Goal: Task Accomplishment & Management: Manage account settings

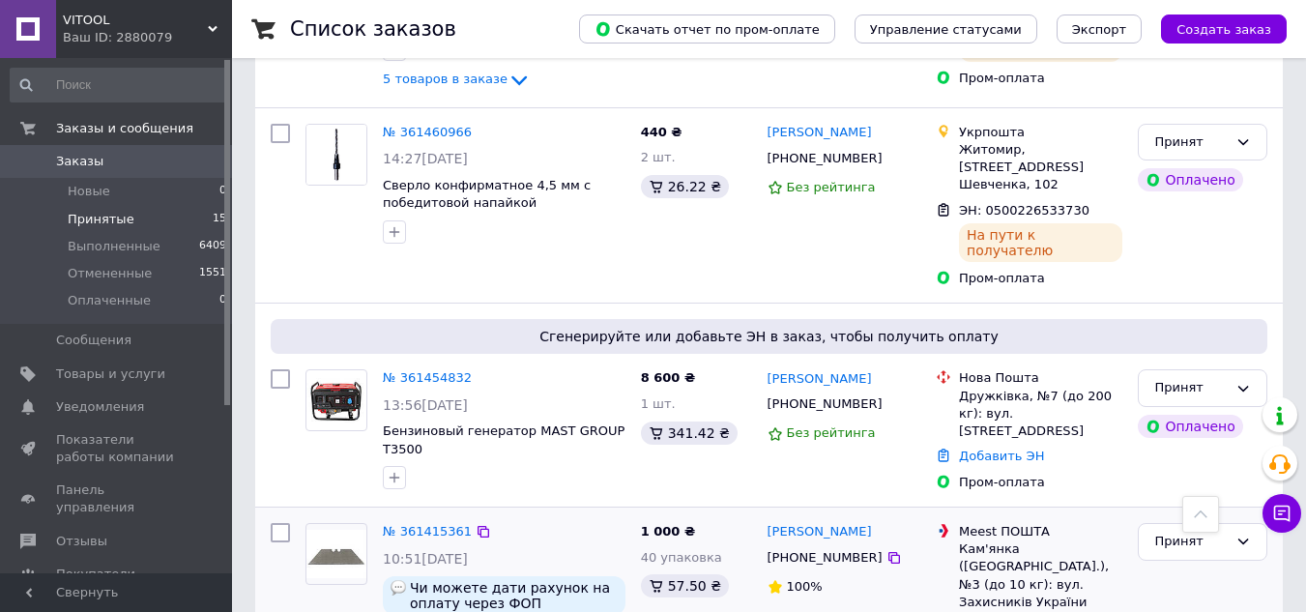
scroll to position [1933, 0]
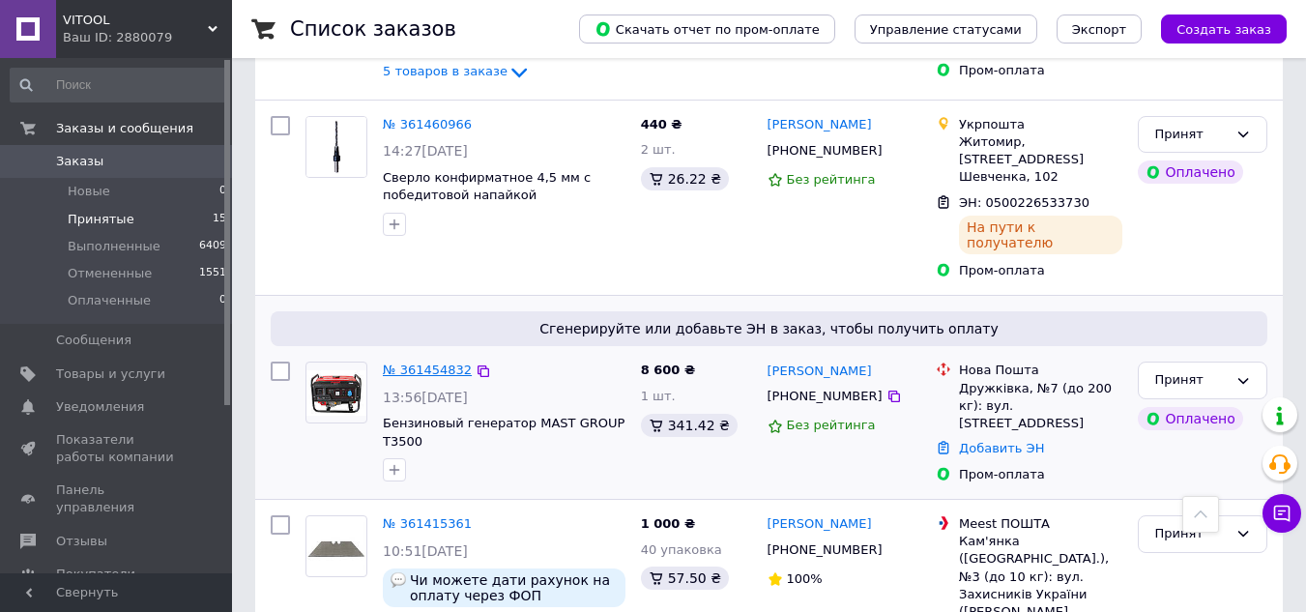
click at [404, 363] on link "№ 361454832" at bounding box center [427, 370] width 89 height 15
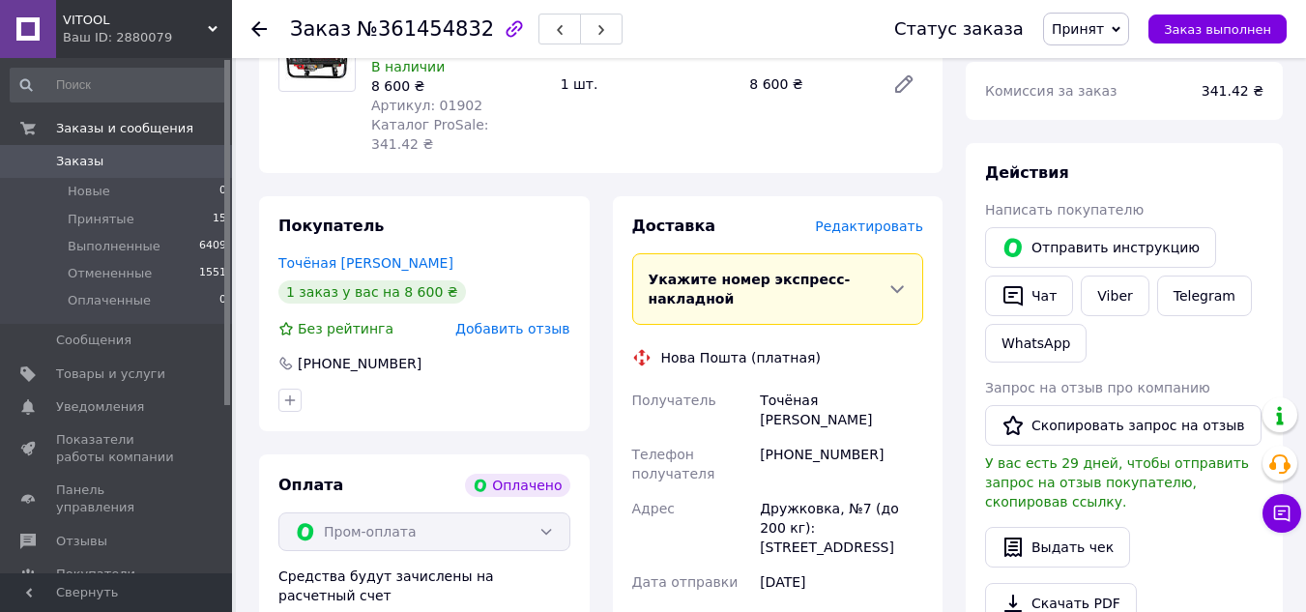
scroll to position [193, 0]
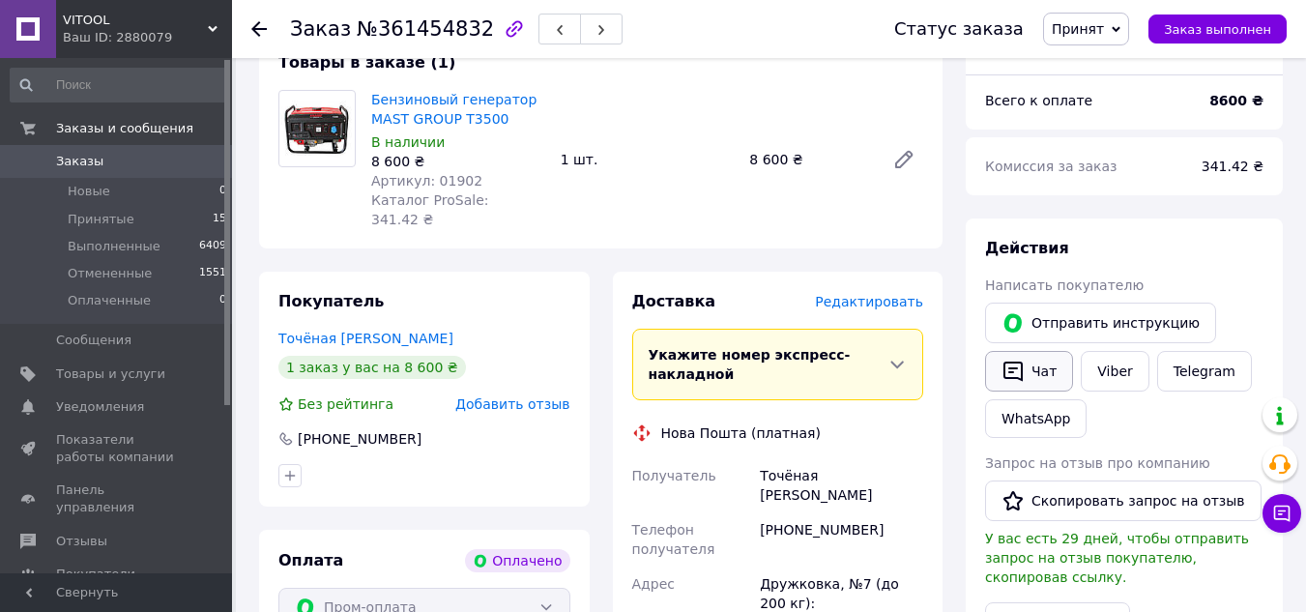
click at [1043, 370] on button "Чат" at bounding box center [1029, 371] width 88 height 41
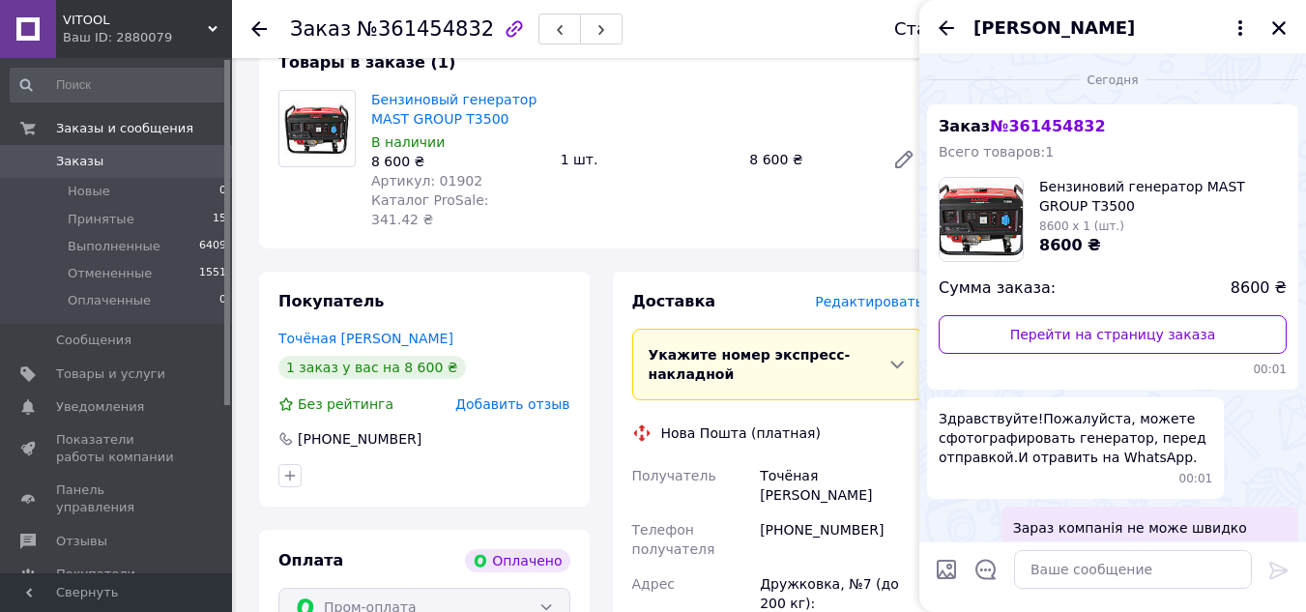
scroll to position [216, 0]
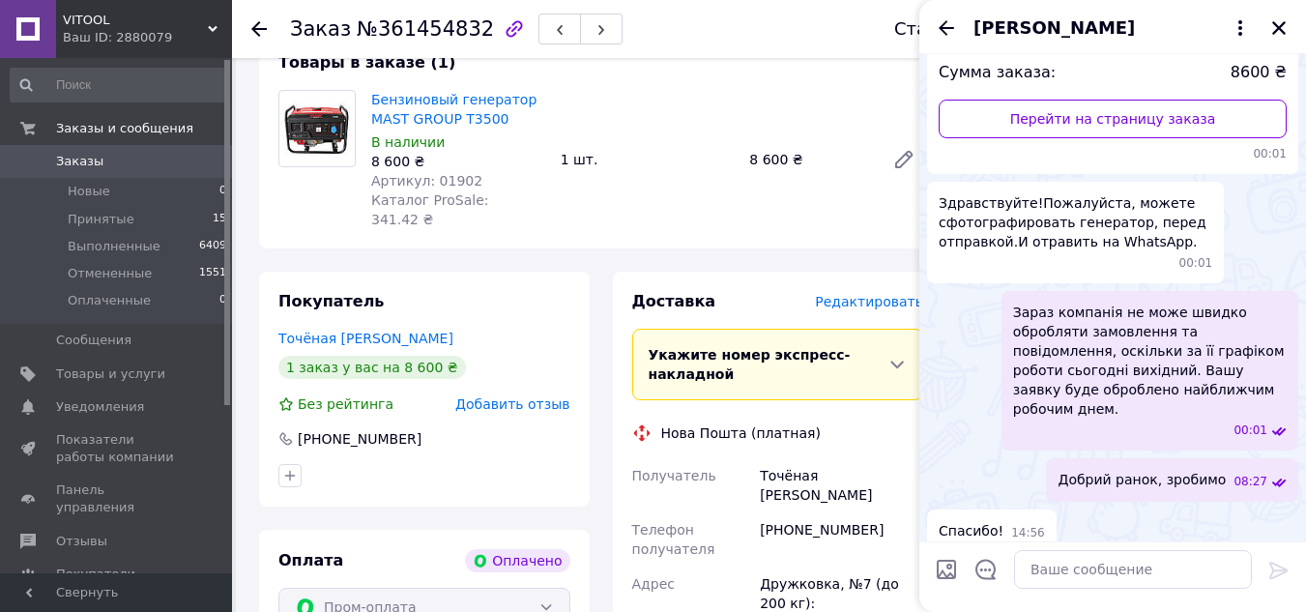
click at [944, 568] on input "Загрузить файлы" at bounding box center [946, 569] width 23 height 23
click at [1223, 512] on div "Спасибо! 14:56" at bounding box center [1112, 531] width 371 height 44
click at [950, 567] on input "Загрузить файлы" at bounding box center [946, 569] width 23 height 23
type input "C:\fakepath\зображення_viber_2025-09-12_[PHONE_NUMBER].jpg"
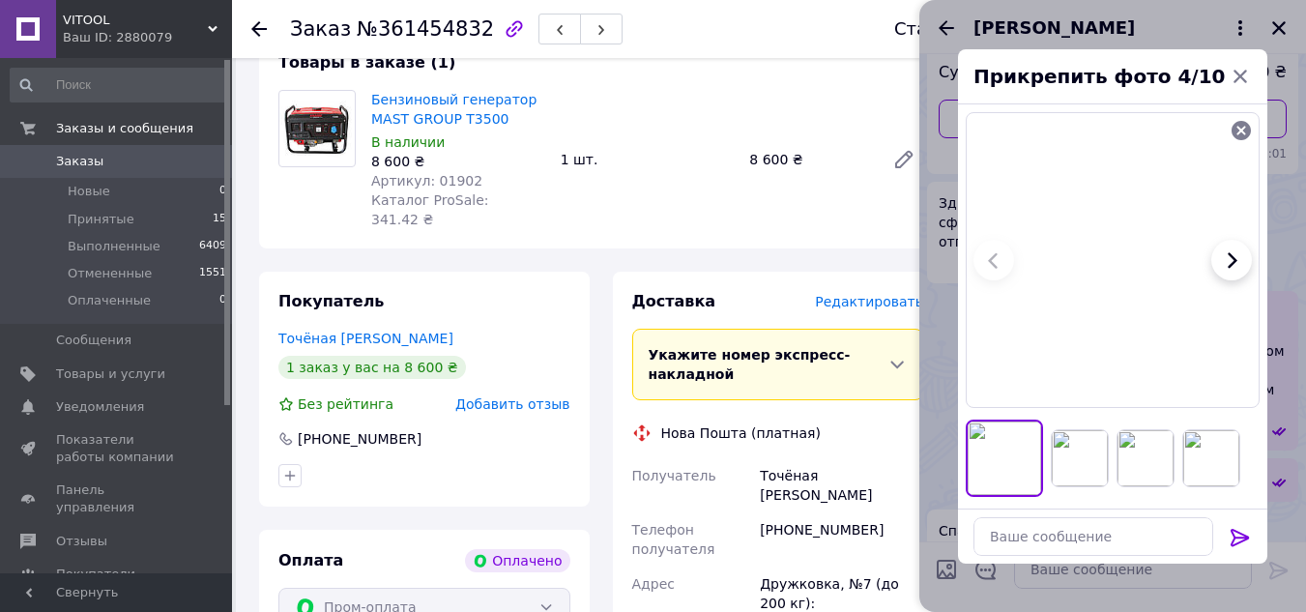
click at [1235, 536] on icon at bounding box center [1240, 537] width 18 height 17
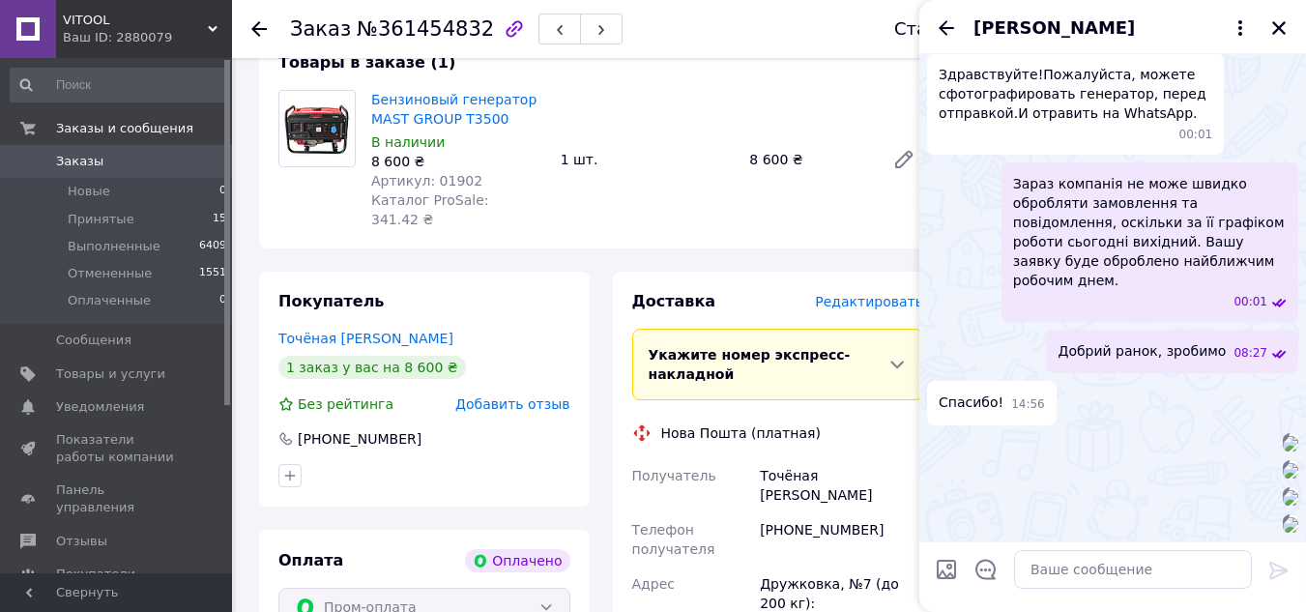
scroll to position [958, 0]
click at [943, 570] on input "Загрузить файлы" at bounding box center [946, 569] width 23 height 23
type input "C:\fakepath\зображення_viber_2025-09-12_[PHONE_NUMBER].jpg"
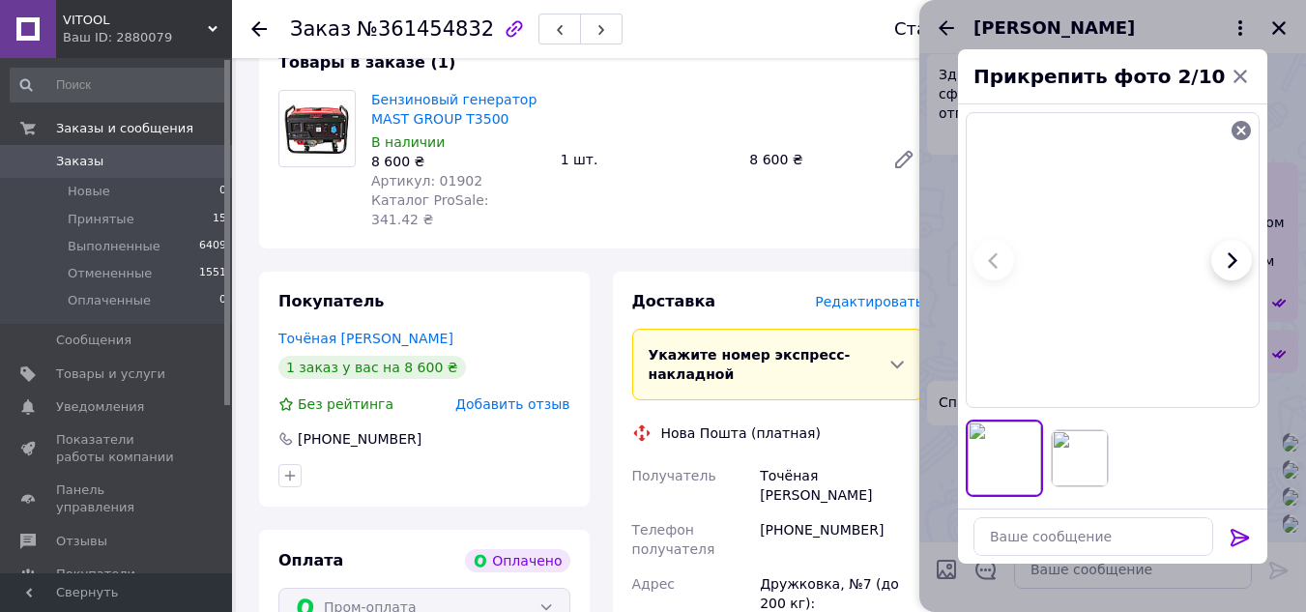
click at [1235, 538] on icon at bounding box center [1240, 537] width 23 height 23
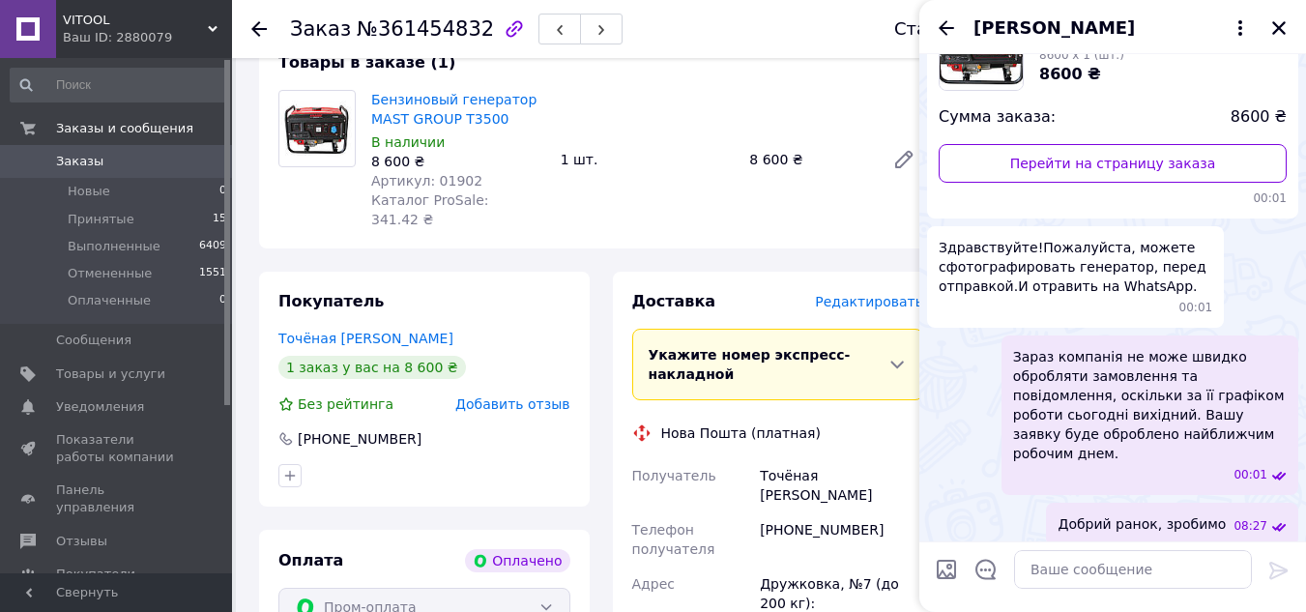
scroll to position [165, 0]
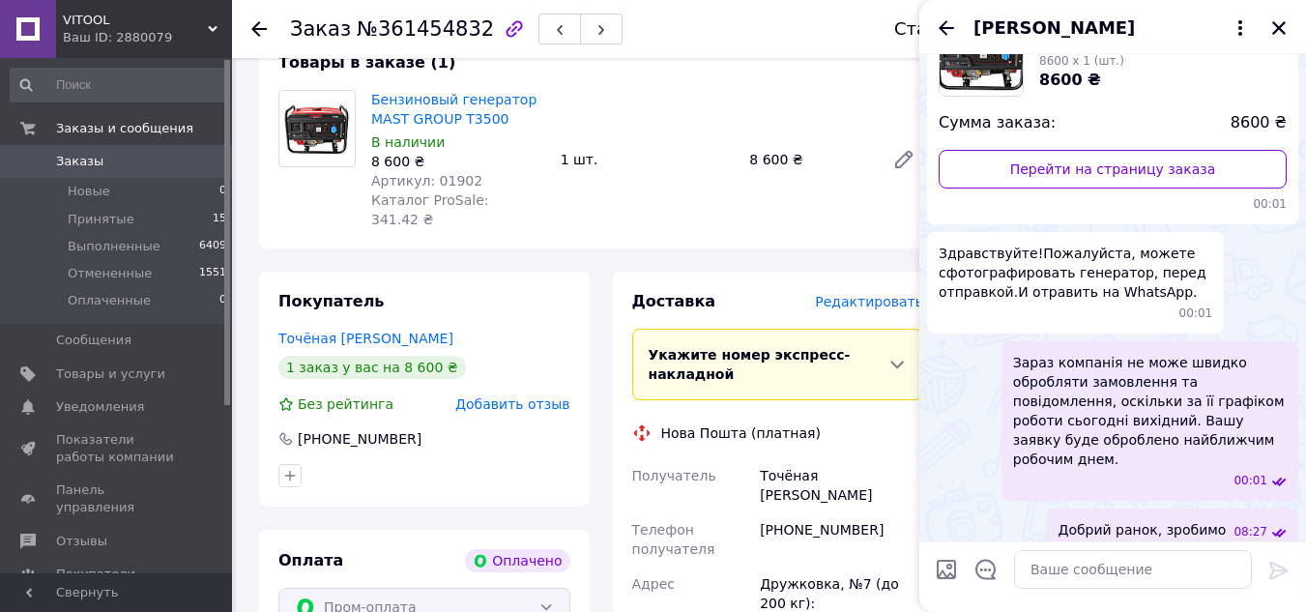
drag, startPoint x: 1281, startPoint y: 19, endPoint x: 1265, endPoint y: 25, distance: 16.5
click at [1279, 20] on icon "Закрыть" at bounding box center [1278, 27] width 17 height 17
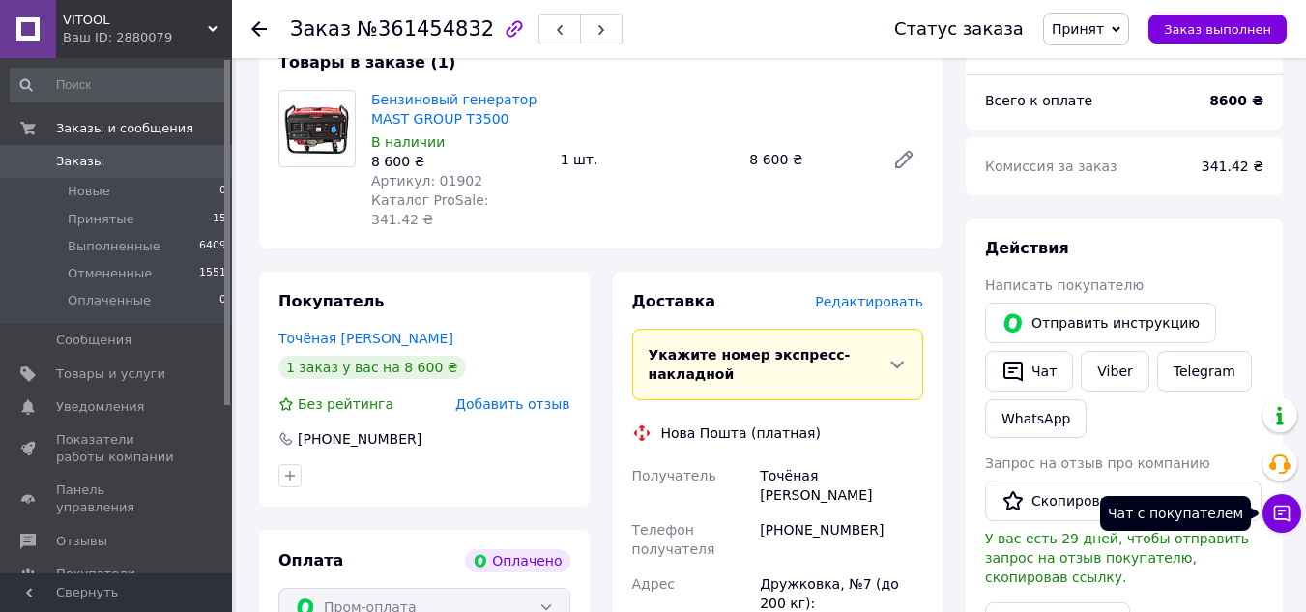
click at [1276, 516] on icon at bounding box center [1281, 513] width 19 height 19
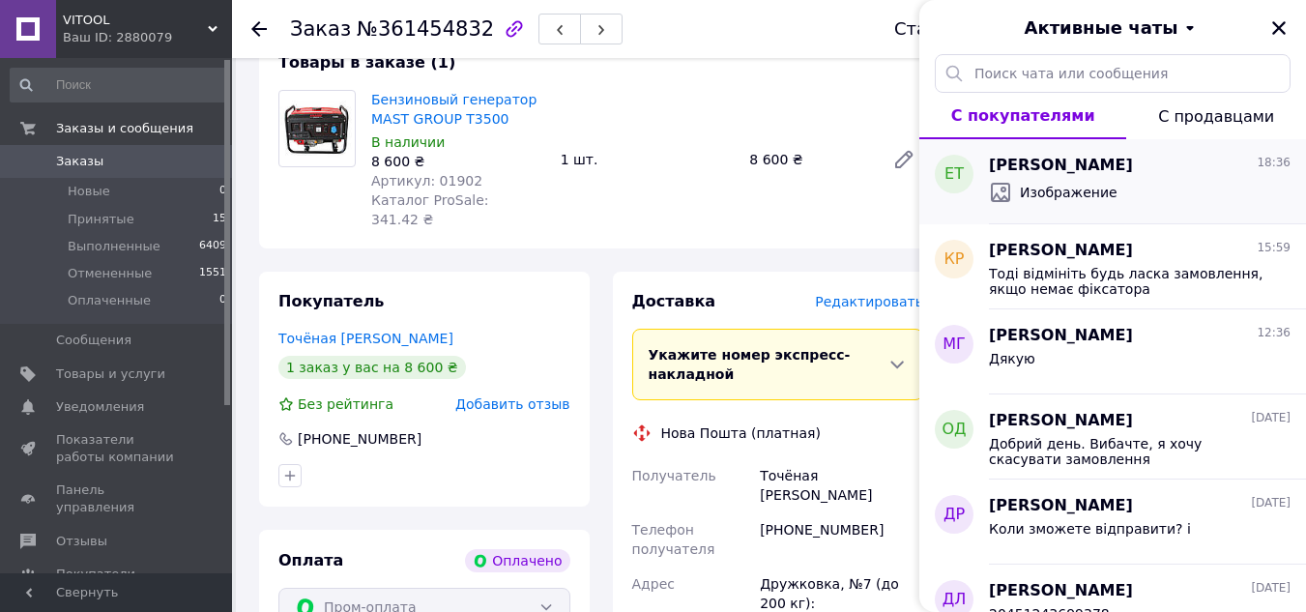
click at [1051, 179] on div "Изображение" at bounding box center [1140, 192] width 302 height 31
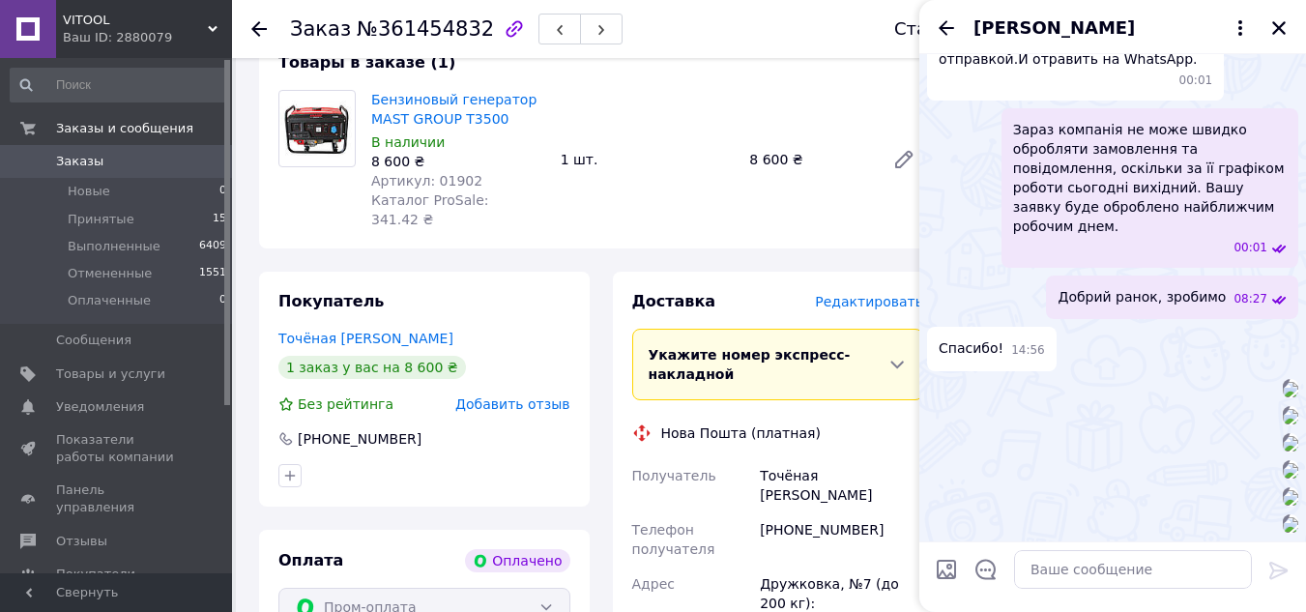
scroll to position [97, 0]
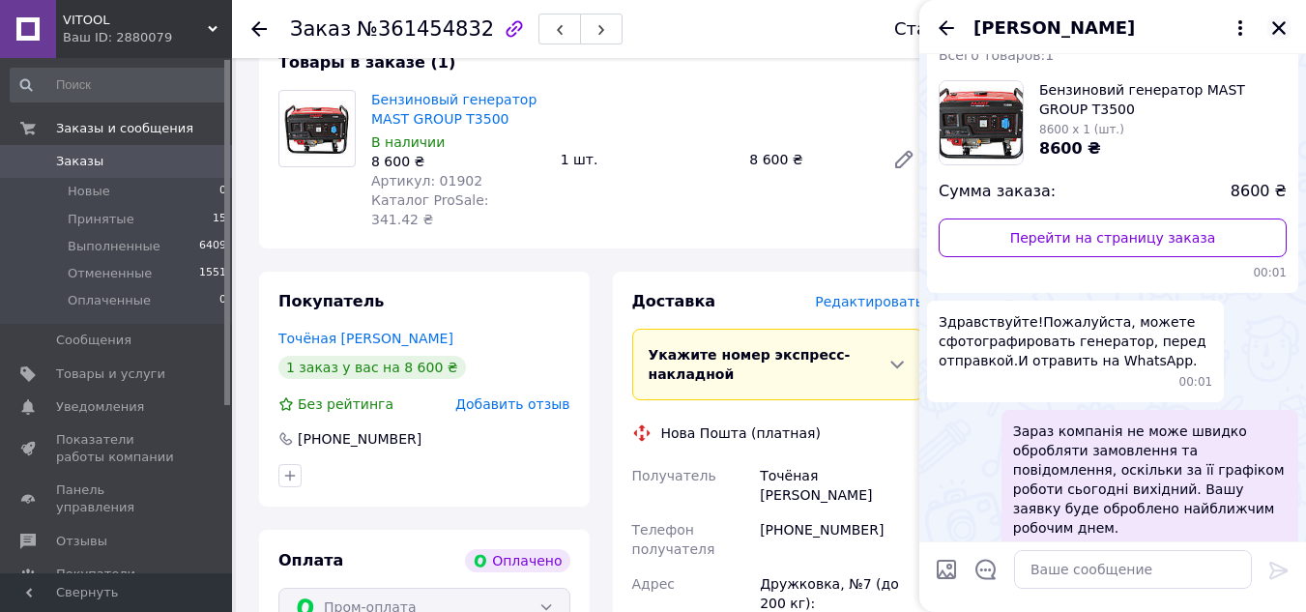
click at [1279, 23] on icon "Закрыть" at bounding box center [1278, 27] width 17 height 17
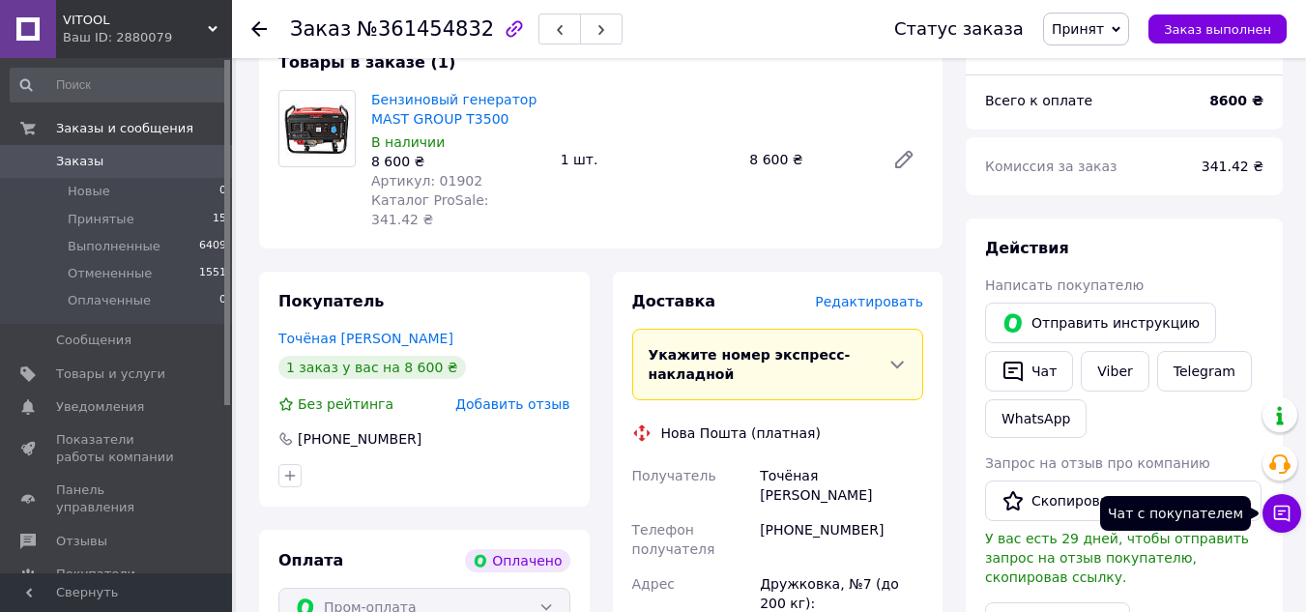
click at [1291, 502] on button "Чат с покупателем" at bounding box center [1282, 513] width 39 height 39
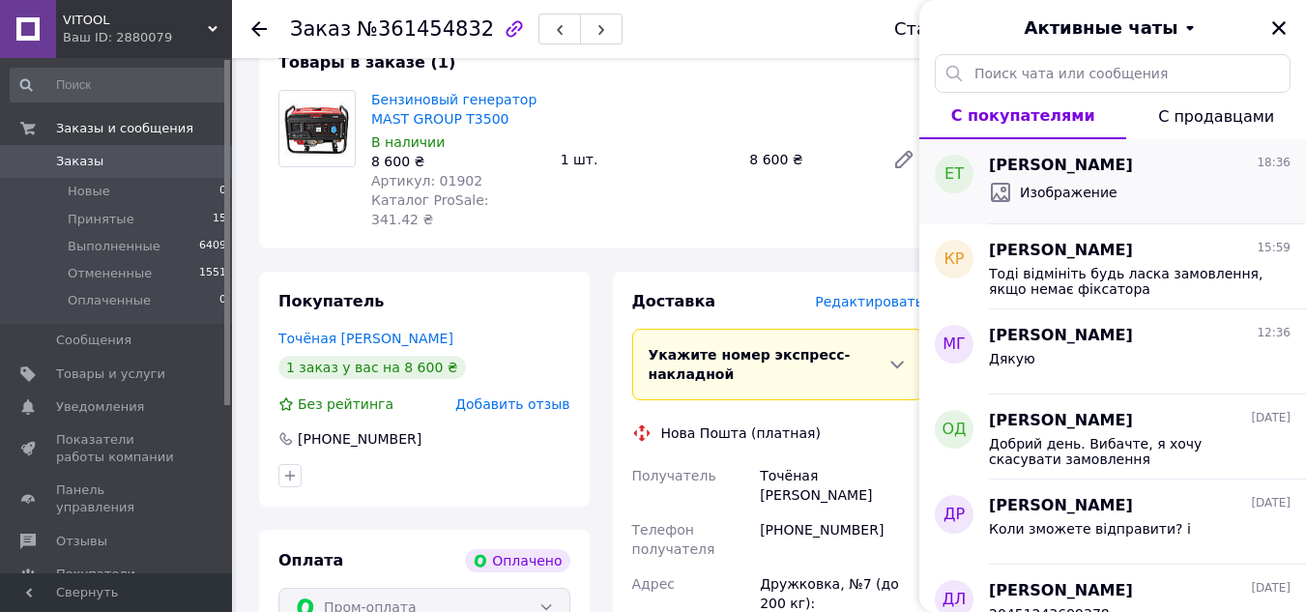
click at [1162, 164] on div "[PERSON_NAME] 18:36" at bounding box center [1140, 166] width 302 height 22
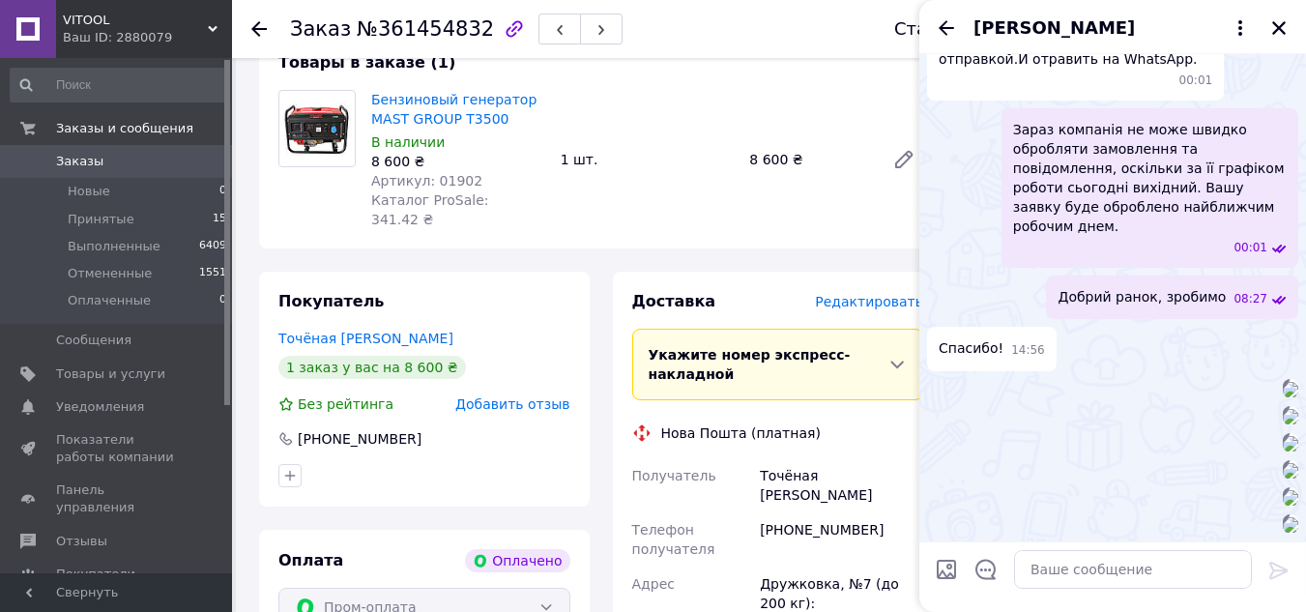
scroll to position [2002, 0]
click at [1281, 26] on icon "Закрыть" at bounding box center [1279, 28] width 14 height 14
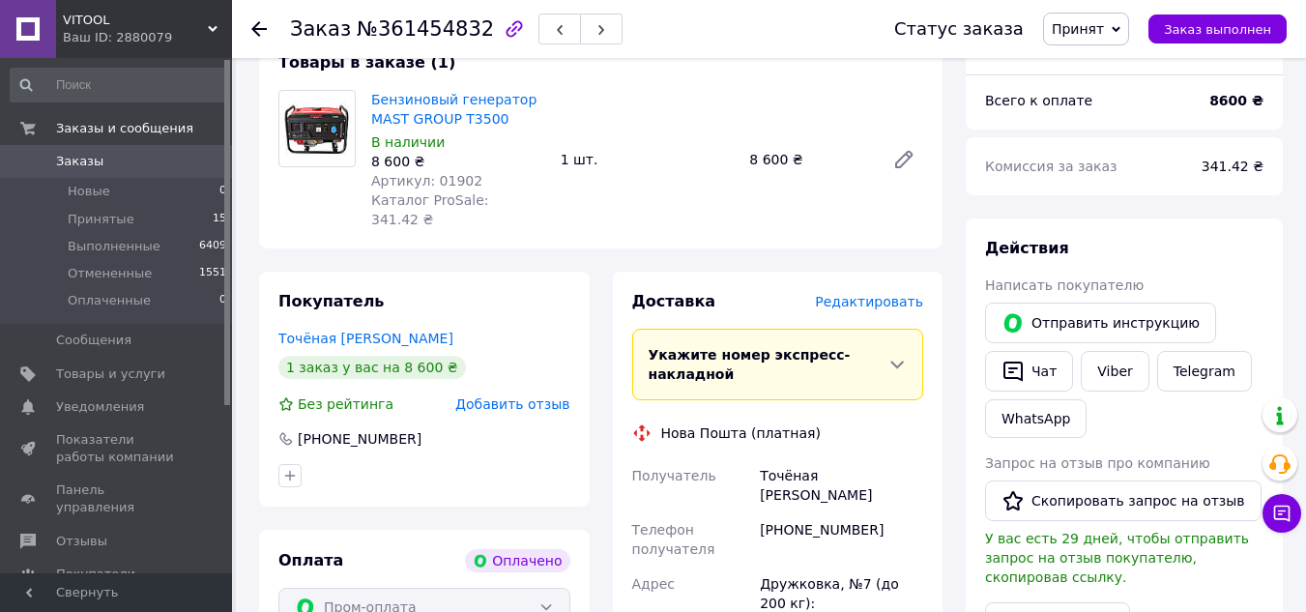
click at [1255, 283] on div "Написать покупателю" at bounding box center [1124, 285] width 278 height 19
click at [103, 214] on span "Принятые" at bounding box center [101, 219] width 67 height 17
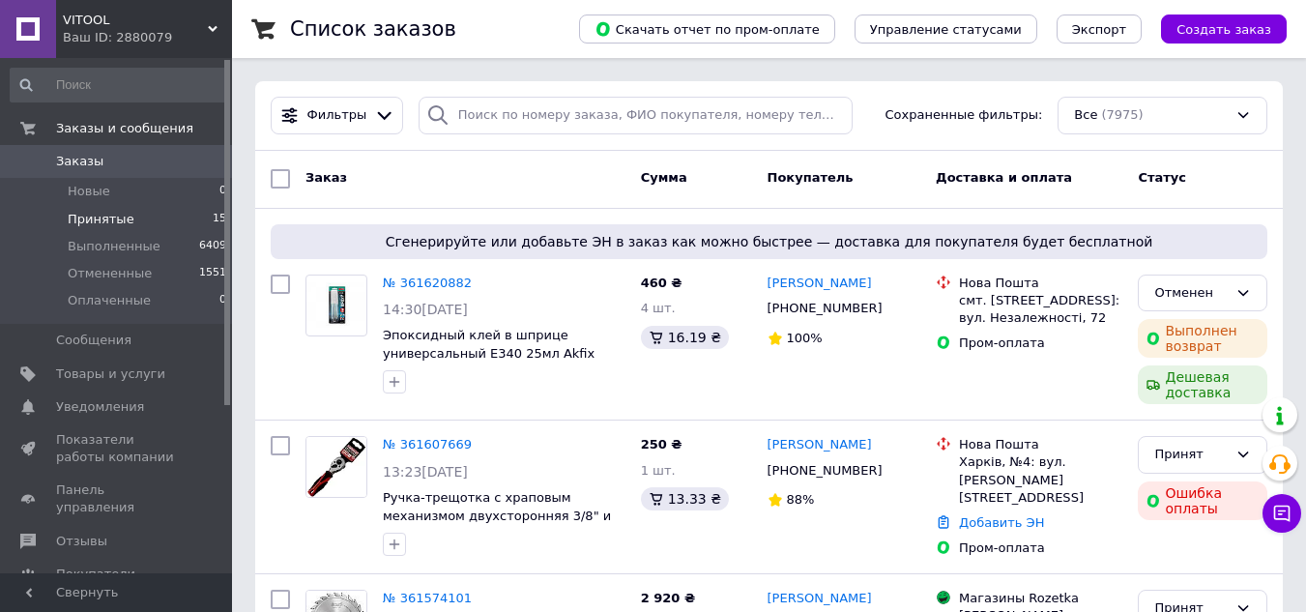
click at [88, 225] on span "Принятые" at bounding box center [101, 219] width 67 height 17
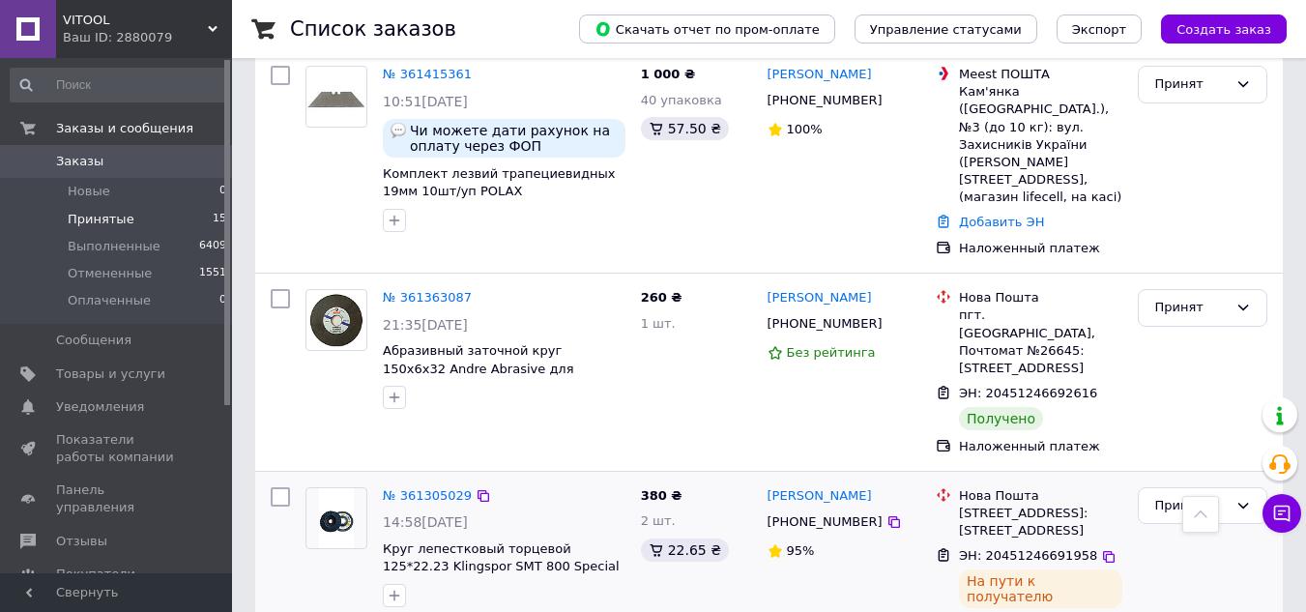
scroll to position [2402, 0]
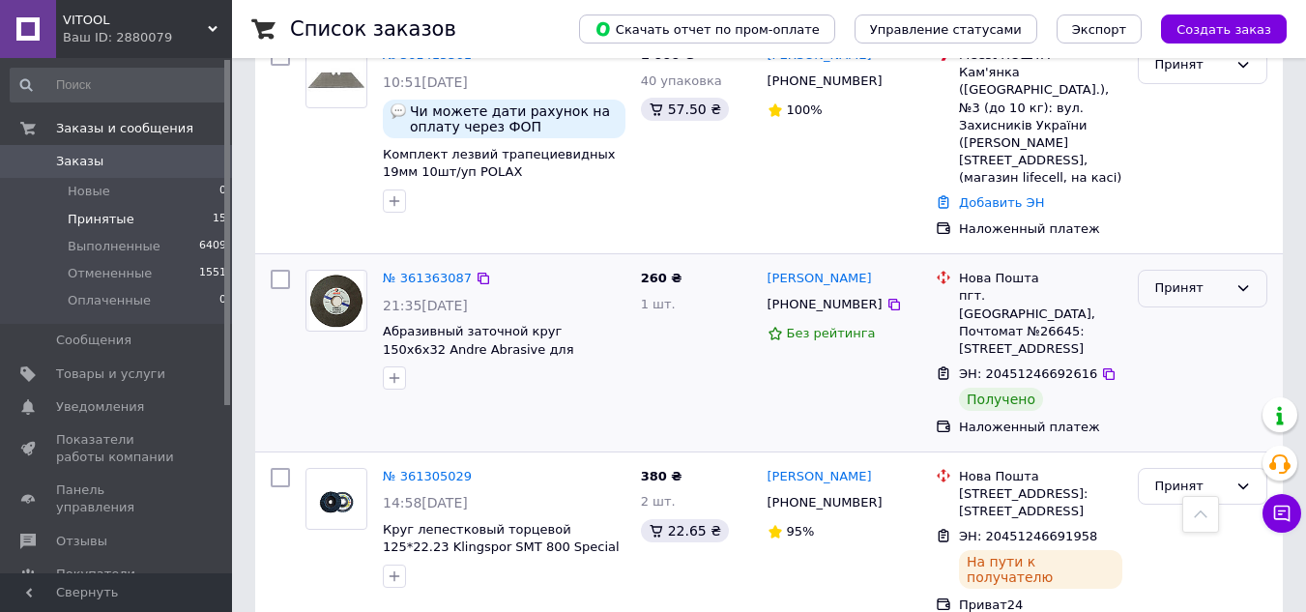
click at [1191, 278] on div "Принят" at bounding box center [1190, 288] width 73 height 20
click at [1177, 311] on li "Выполнен" at bounding box center [1203, 329] width 128 height 36
